Goal: Task Accomplishment & Management: Manage account settings

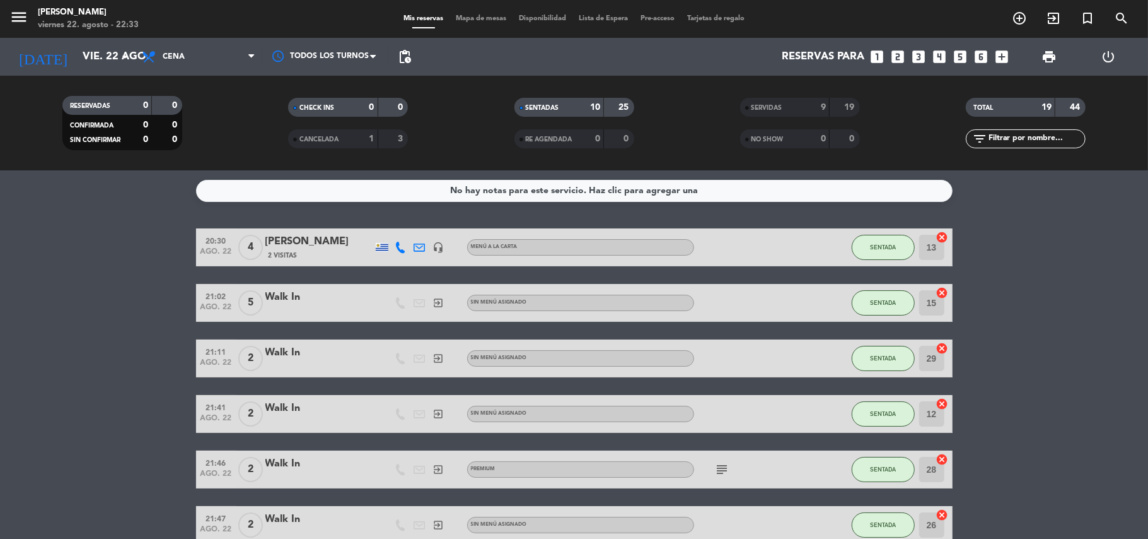
click at [496, 20] on span "Mapa de mesas" at bounding box center [481, 18] width 63 height 7
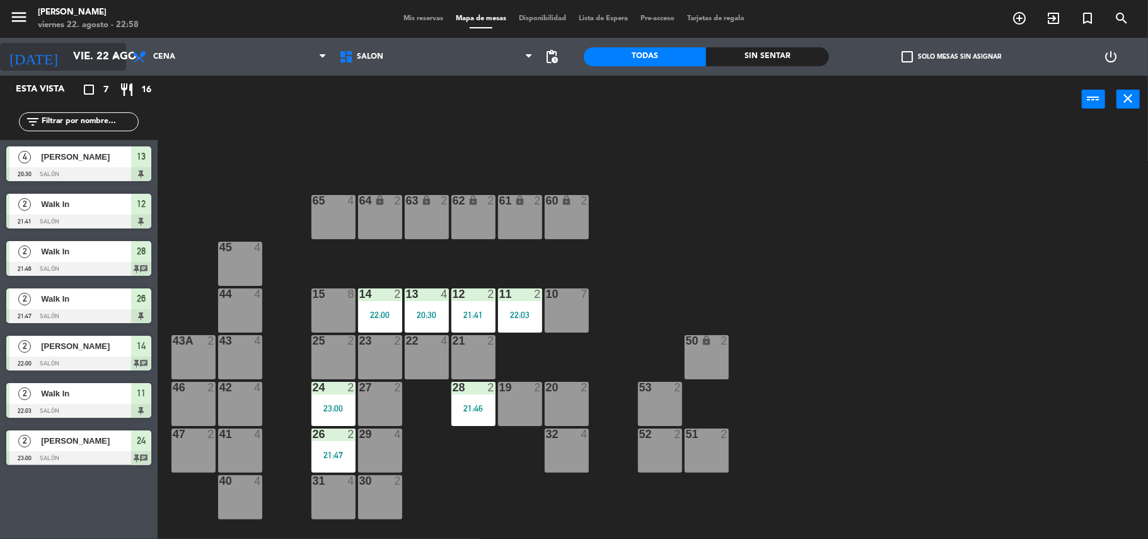
click at [96, 49] on input "vie. 22 ago." at bounding box center [135, 57] width 136 height 25
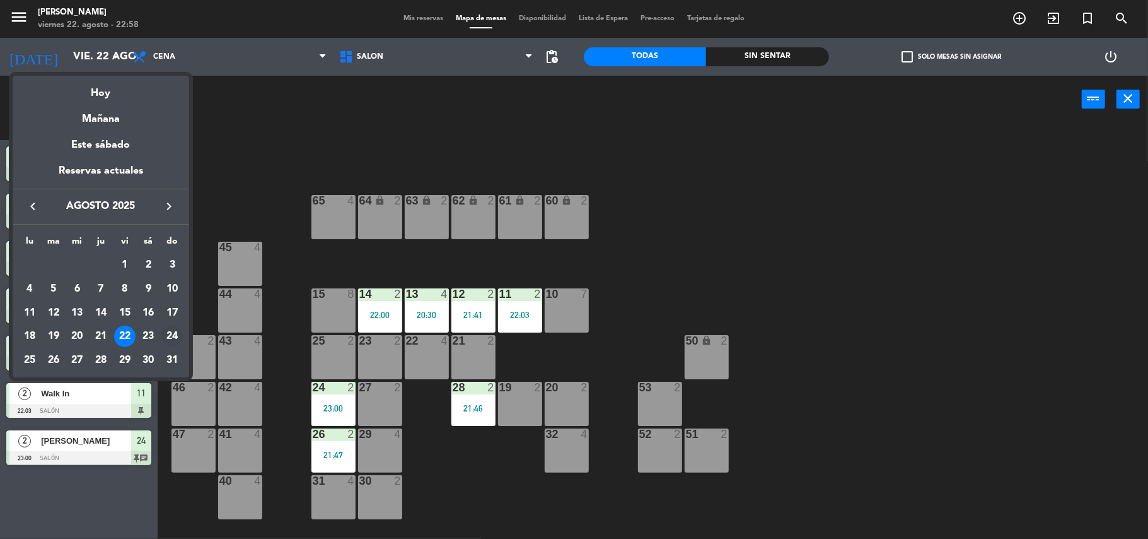
click at [168, 337] on div "24" at bounding box center [171, 335] width 21 height 21
type input "dom. 24 ago."
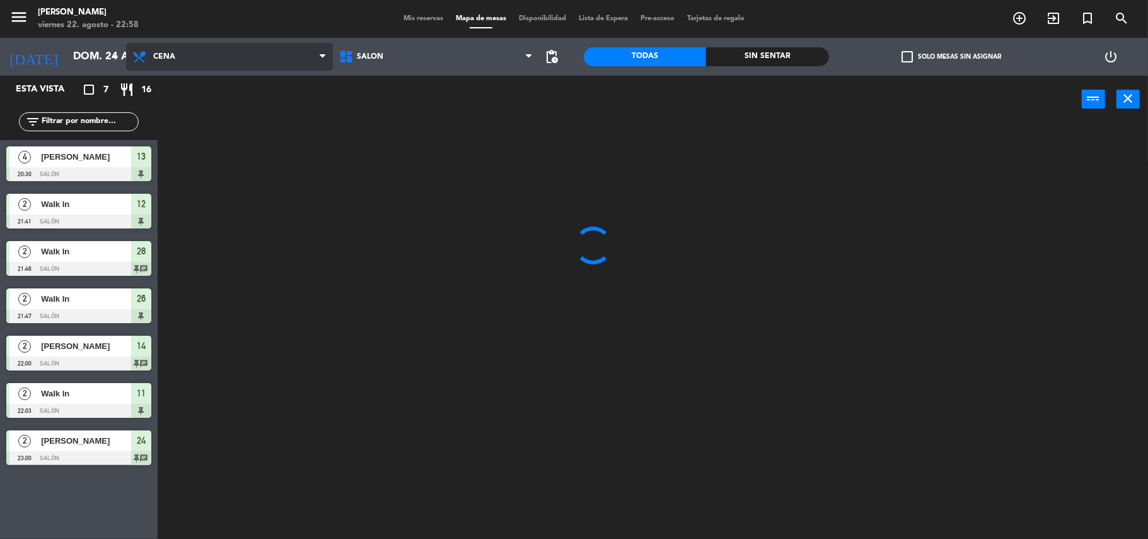
click at [195, 57] on span "Cena" at bounding box center [229, 57] width 207 height 28
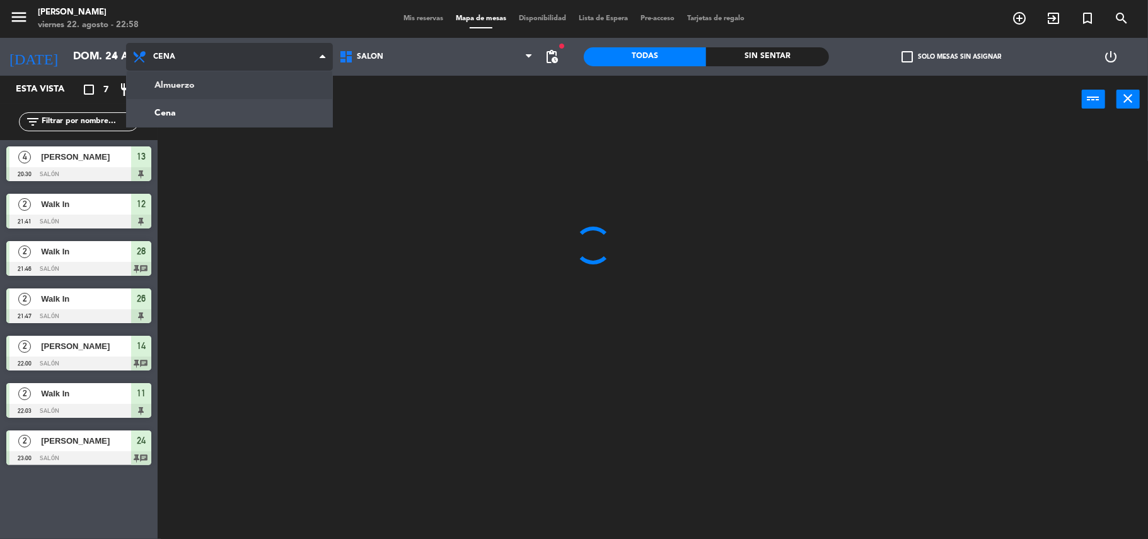
click at [213, 79] on ng-component "menu [PERSON_NAME][DATE] 22. agosto - 22:58 Mis reservas Mapa de mesas Disponib…" at bounding box center [574, 270] width 1148 height 541
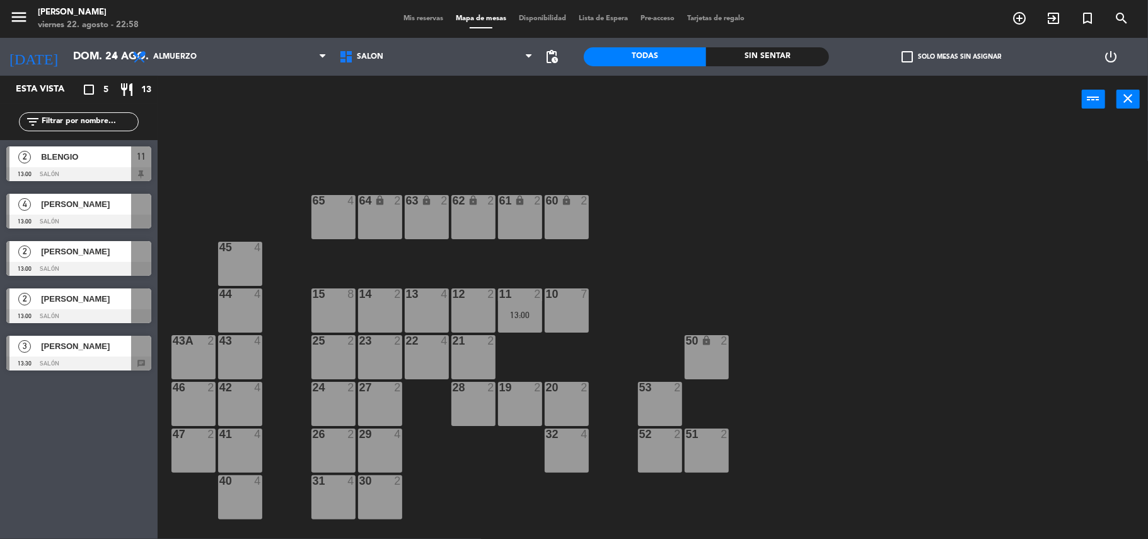
click at [79, 300] on span "[PERSON_NAME]" at bounding box center [86, 298] width 90 height 13
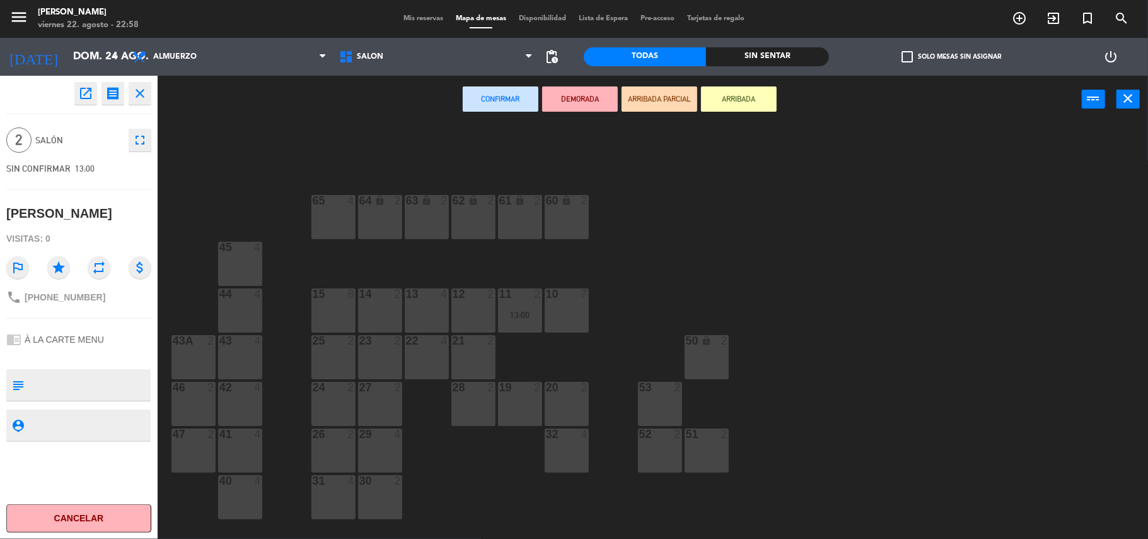
click at [78, 97] on icon "open_in_new" at bounding box center [85, 93] width 15 height 15
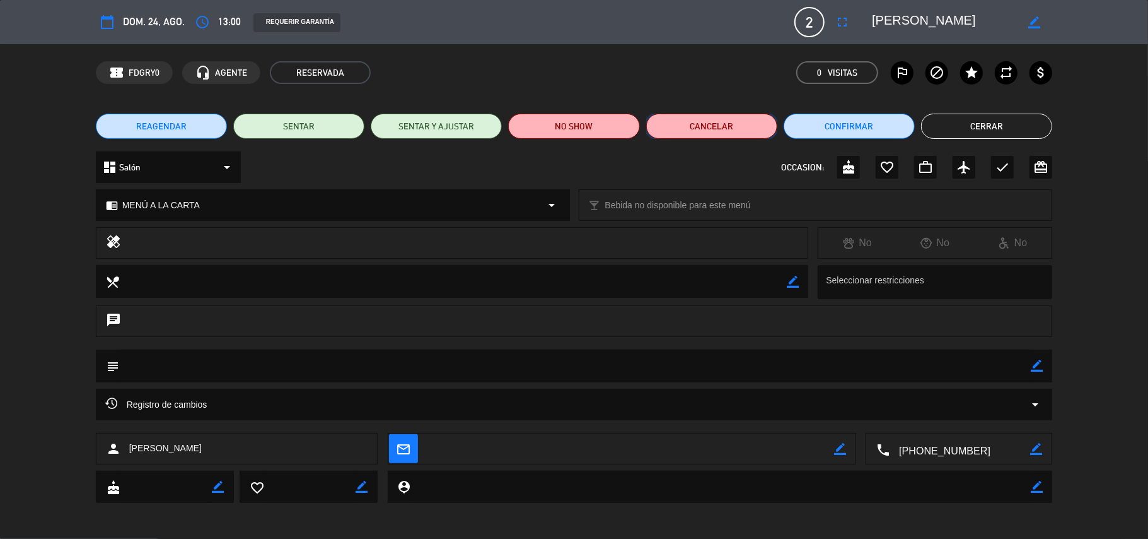
click at [709, 117] on button "Cancelar" at bounding box center [711, 126] width 131 height 25
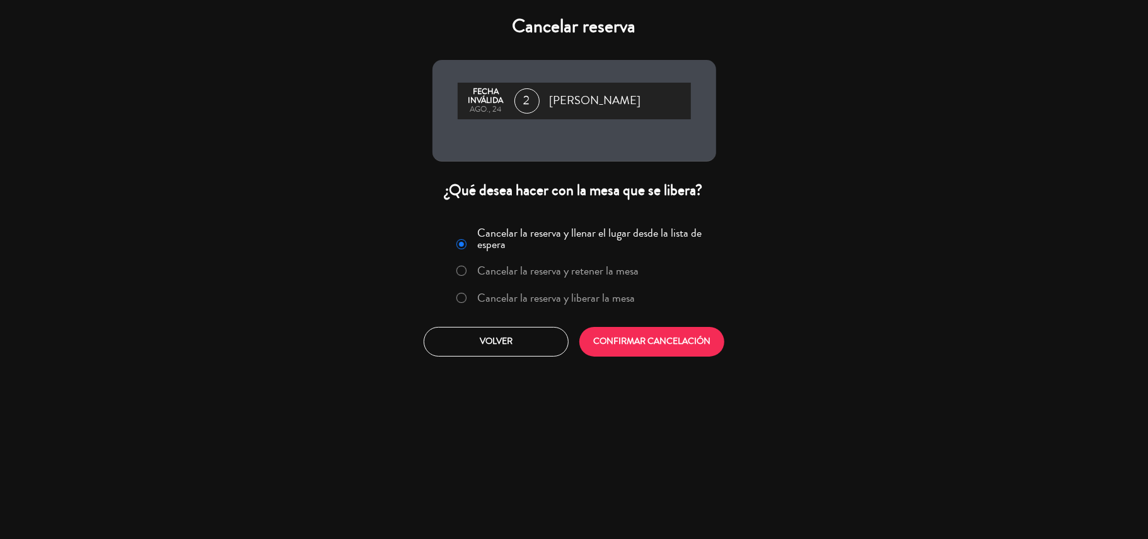
click at [535, 294] on label "Cancelar la reserva y liberar la mesa" at bounding box center [556, 297] width 158 height 11
click at [658, 341] on button "CONFIRMAR CANCELACIÓN" at bounding box center [652, 342] width 145 height 30
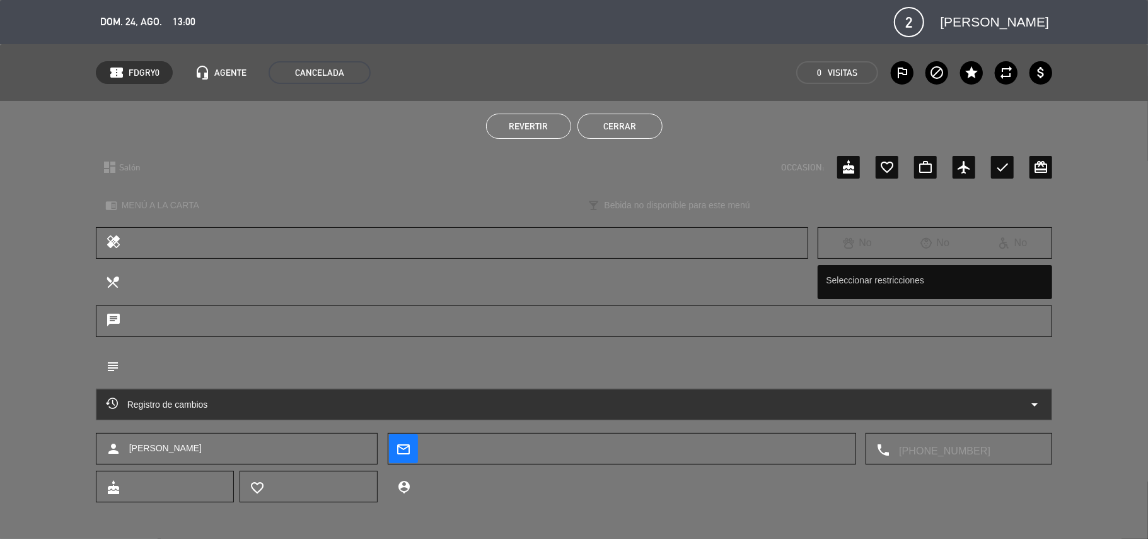
click at [610, 129] on button "Cerrar" at bounding box center [620, 126] width 85 height 25
